Goal: Task Accomplishment & Management: Use online tool/utility

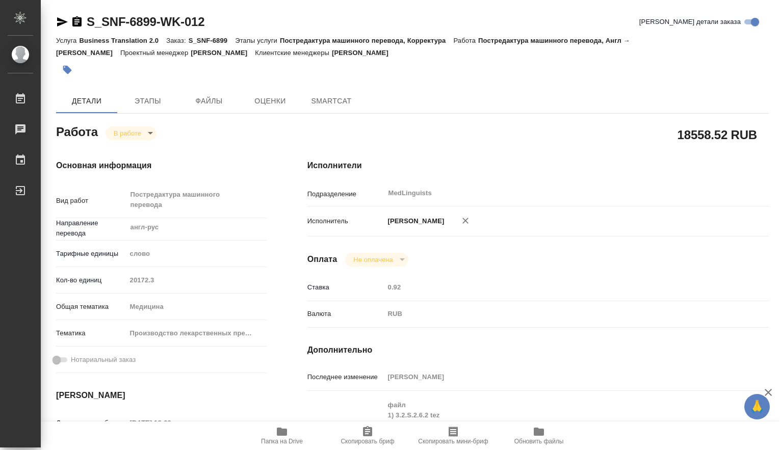
type textarea "x"
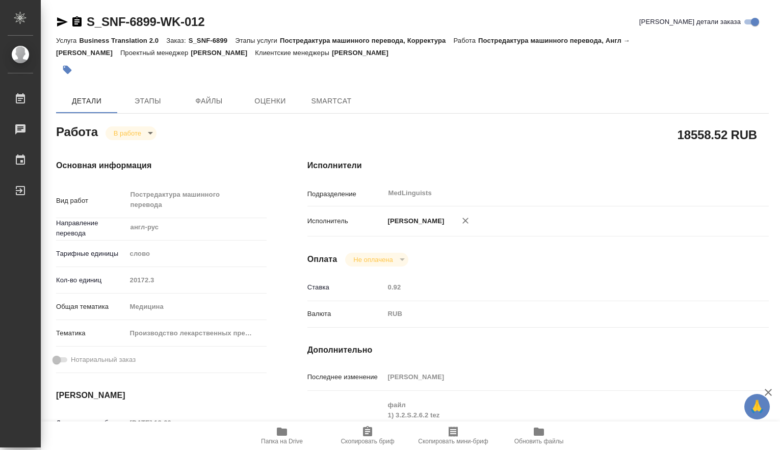
type textarea "x"
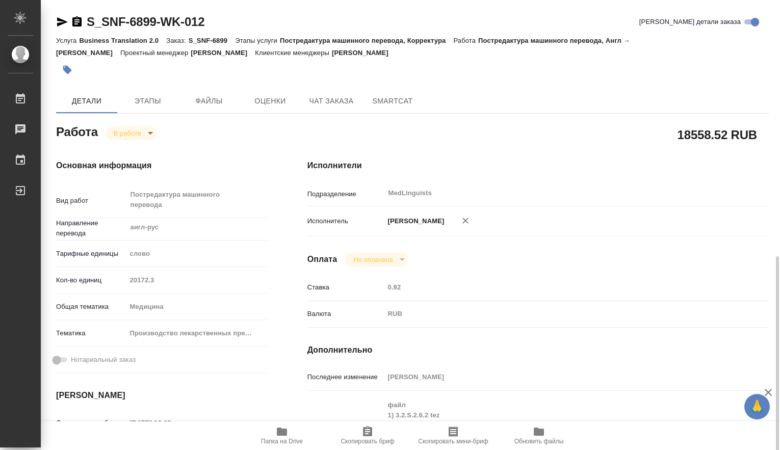
scroll to position [170, 0]
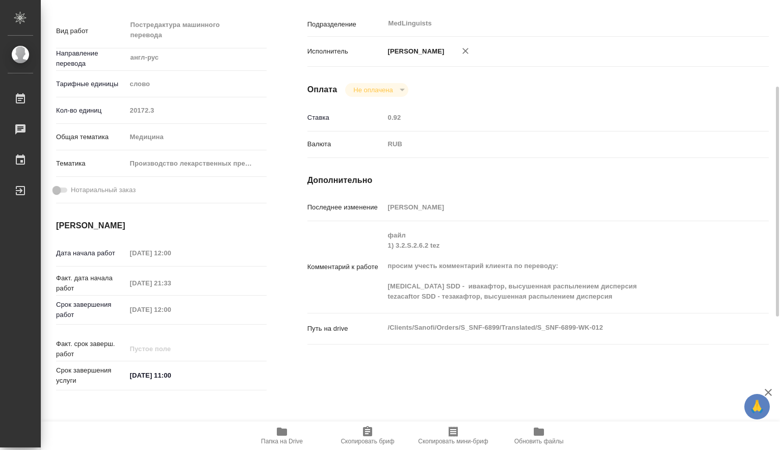
type textarea "x"
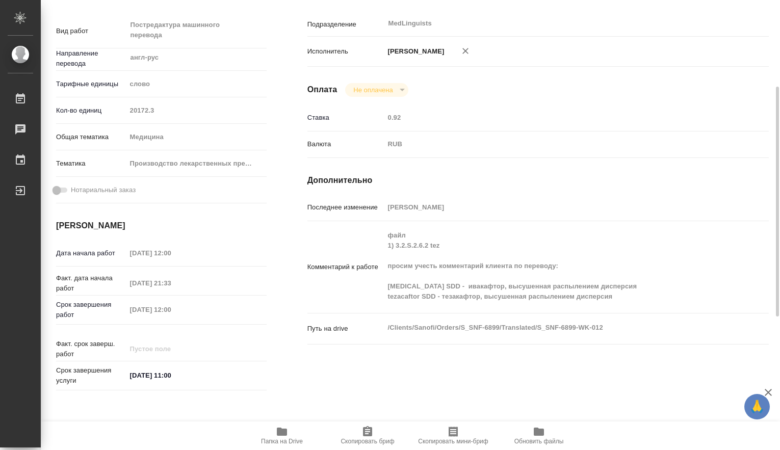
type textarea "x"
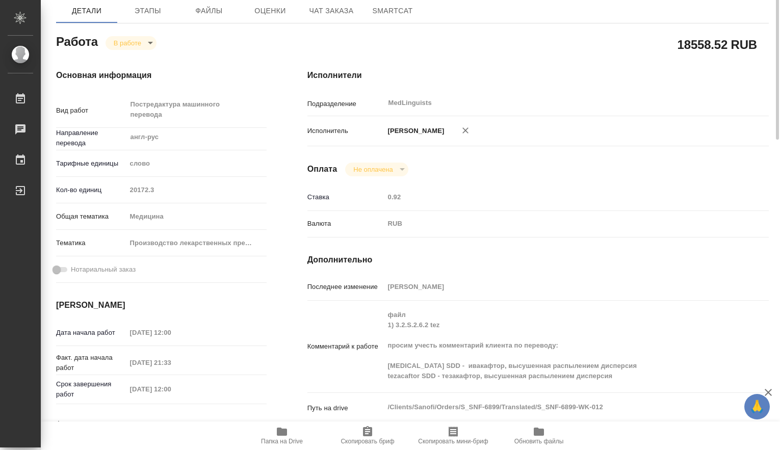
scroll to position [0, 0]
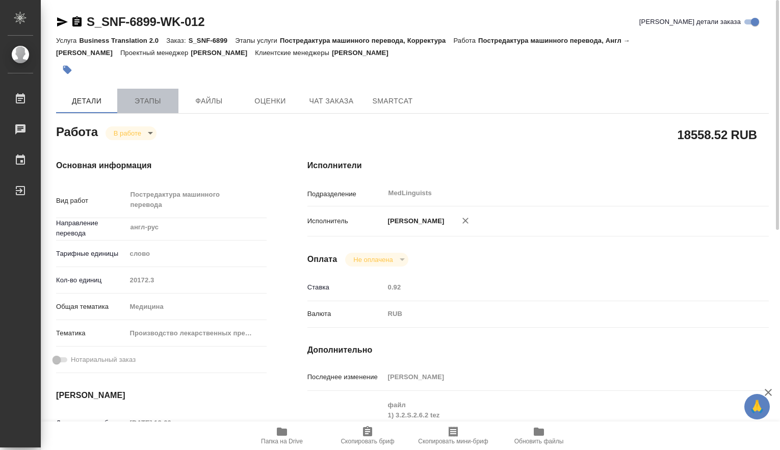
click at [161, 104] on span "Этапы" at bounding box center [147, 101] width 49 height 13
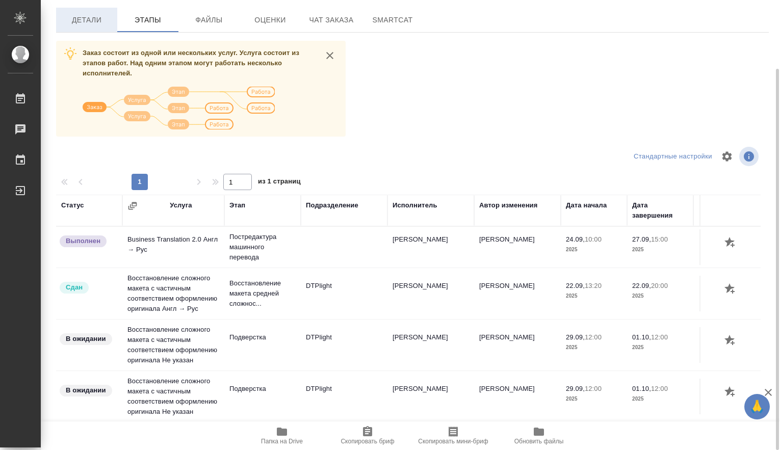
click at [90, 23] on span "Детали" at bounding box center [86, 20] width 49 height 13
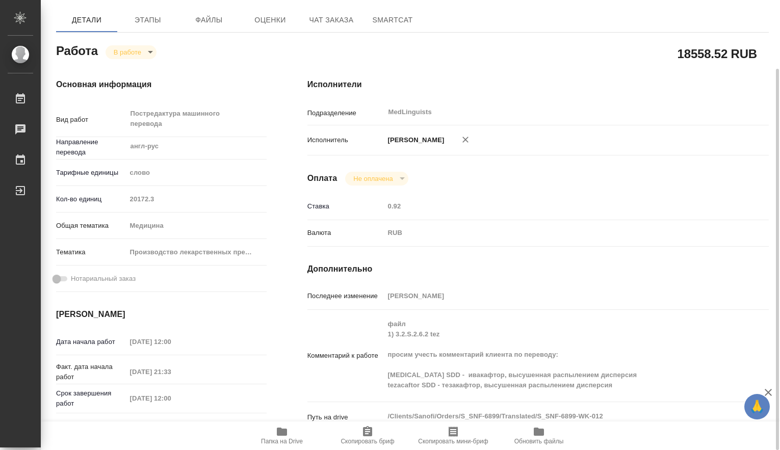
type textarea "x"
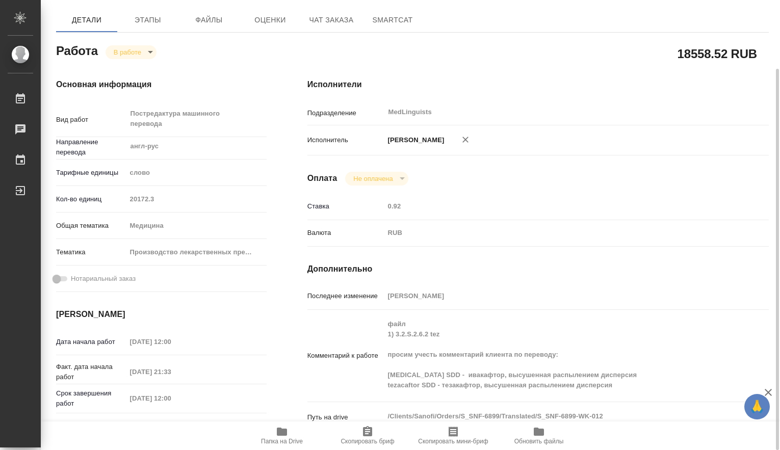
type textarea "x"
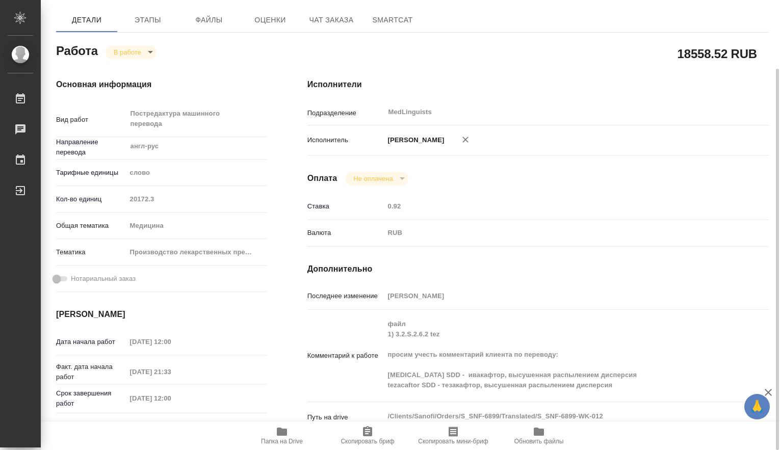
type textarea "x"
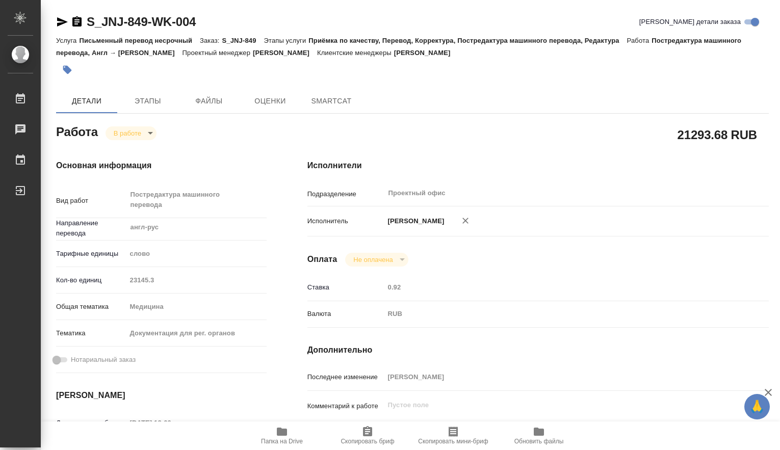
type textarea "x"
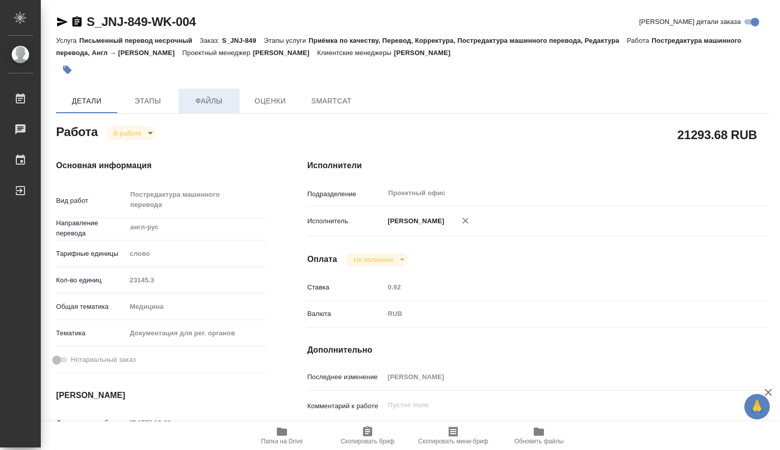
type textarea "x"
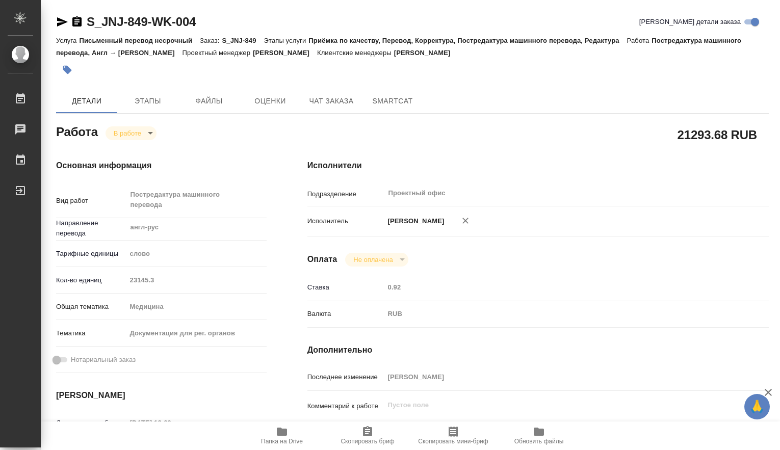
type textarea "x"
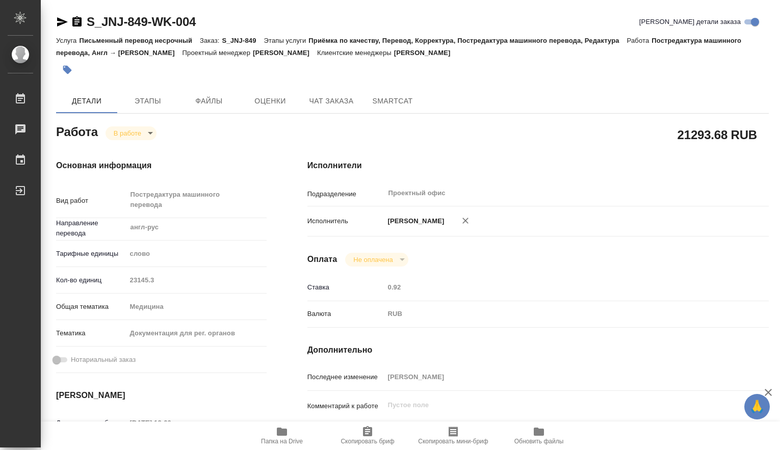
type textarea "x"
